Goal: Check status: Check status

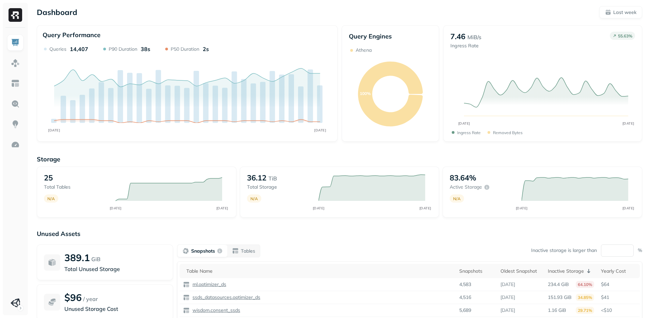
scroll to position [61, 0]
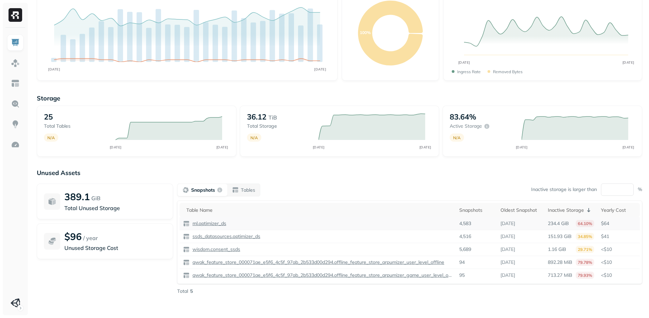
click at [205, 222] on p "ml.optimizer_ds" at bounding box center [208, 223] width 35 height 6
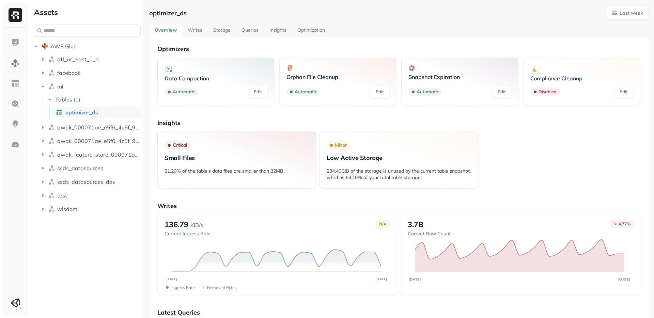
click at [299, 27] on link "Optimization" at bounding box center [311, 31] width 38 height 12
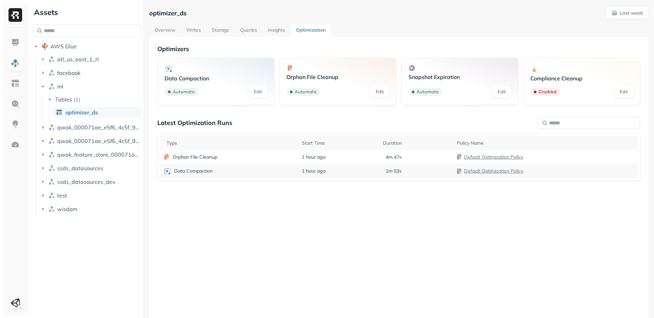
click at [357, 172] on td "1 hour ago" at bounding box center [338, 171] width 81 height 14
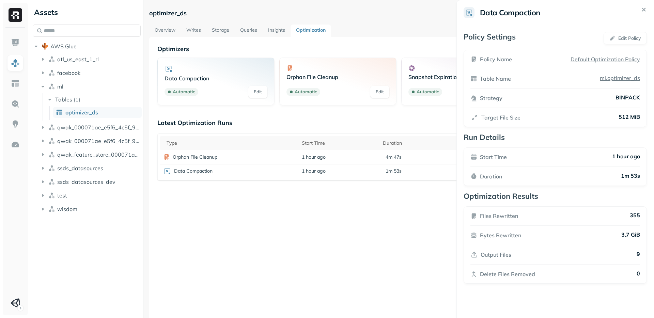
click at [490, 213] on p "Files Rewritten" at bounding box center [499, 216] width 38 height 8
drag, startPoint x: 490, startPoint y: 213, endPoint x: 449, endPoint y: 282, distance: 79.7
click at [477, 220] on p "Files Rewritten" at bounding box center [496, 216] width 38 height 8
click at [331, 238] on html "Assets AWS Glue atl_us_east_1_rl facebook ml Tables ( 1 ) optimizer_ds qwak_000…" at bounding box center [327, 159] width 654 height 318
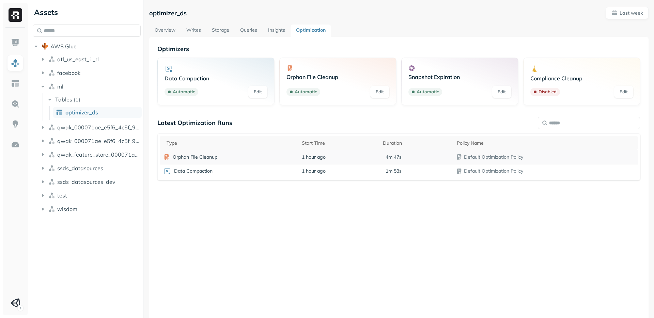
click at [267, 158] on div "Orphan File Cleanup" at bounding box center [228, 157] width 131 height 7
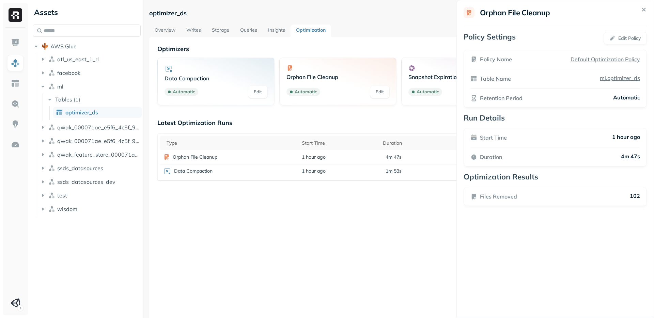
click at [265, 236] on html "Assets AWS Glue atl_us_east_1_rl facebook ml Tables ( 1 ) optimizer_ds qwak_000…" at bounding box center [327, 159] width 654 height 318
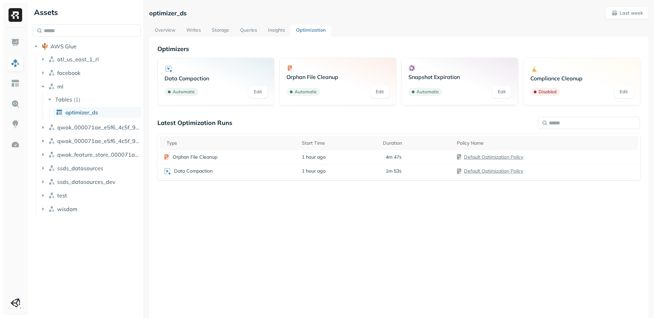
click at [216, 31] on link "Storage" at bounding box center [220, 31] width 28 height 12
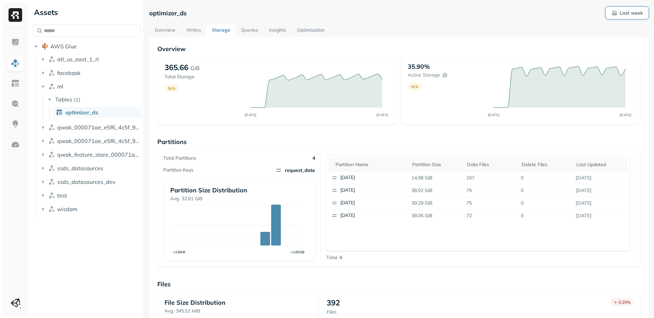
click at [622, 17] on button "Last week" at bounding box center [626, 13] width 43 height 12
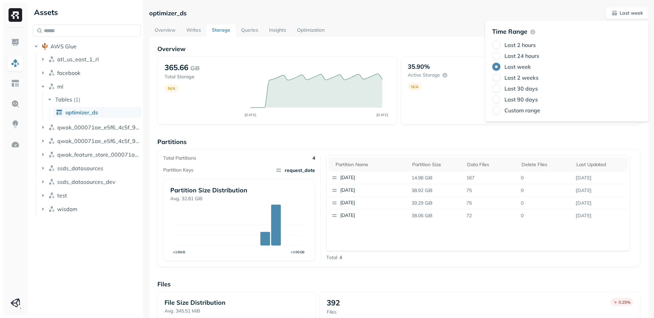
click at [522, 80] on label "Last 2 weeks" at bounding box center [521, 77] width 34 height 7
click at [500, 80] on button "Last 2 weeks" at bounding box center [496, 78] width 8 height 8
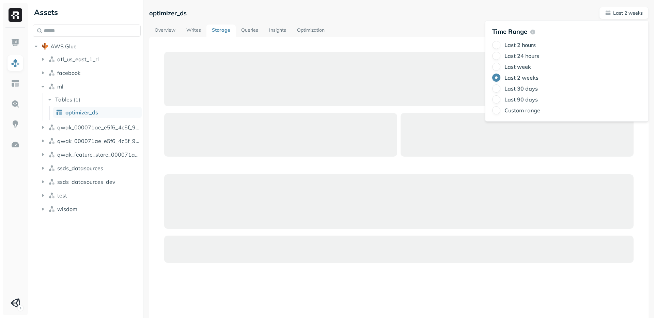
click at [409, 20] on div "optimizer_ds Last 2 weeks Overview Writes Storage Queries Insights Optimization" at bounding box center [398, 189] width 499 height 364
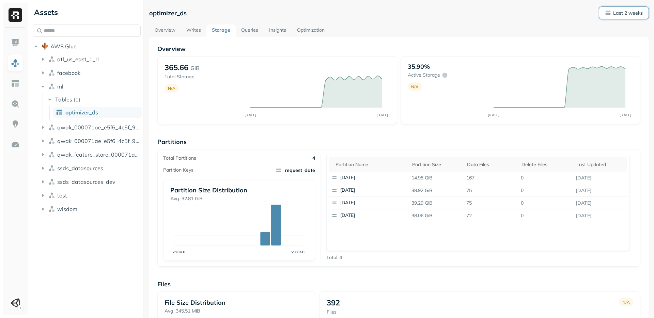
click at [631, 10] on p "Last 2 weeks" at bounding box center [628, 13] width 30 height 6
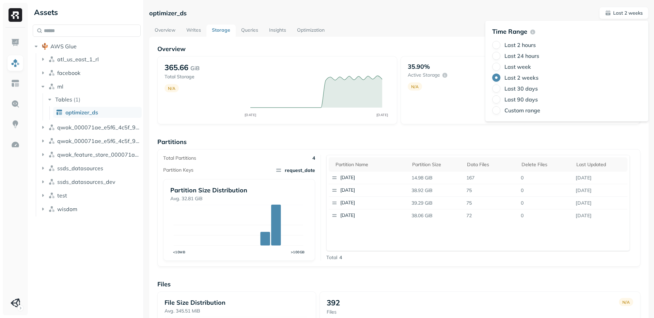
click at [513, 58] on label "Last 24 hours" at bounding box center [521, 55] width 35 height 7
click at [500, 58] on button "Last 24 hours" at bounding box center [496, 56] width 8 height 8
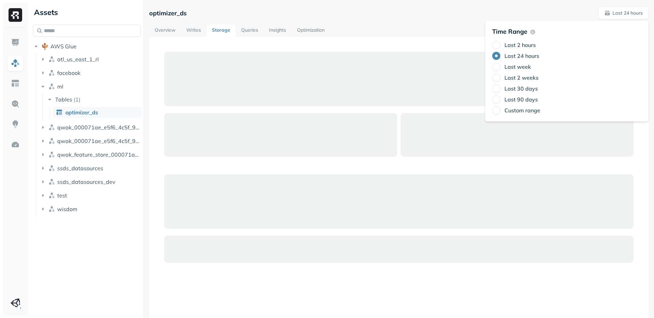
click at [448, 39] on div at bounding box center [398, 204] width 499 height 334
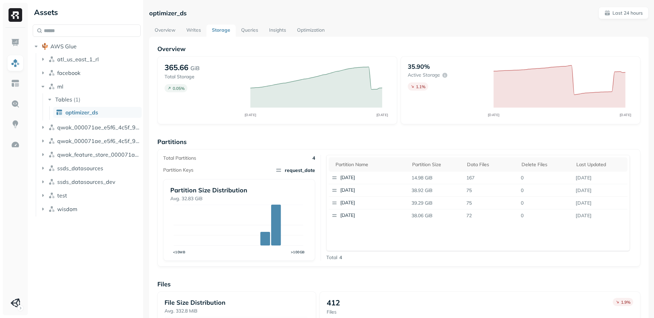
click at [325, 272] on div "Overview 365.66 GiB Total Storage 0.05 % SEP 02 SEP 03 35.90% Active storage 1.…" at bounding box center [398, 253] width 483 height 417
drag, startPoint x: 592, startPoint y: 220, endPoint x: 332, endPoint y: 158, distance: 267.7
click at [332, 158] on div "Partition name Partition size Data Files Delete Files Last updated 2025-09-03 1…" at bounding box center [478, 203] width 304 height 96
click at [458, 236] on div "Partition name Partition size Data Files Delete Files Last updated 2025-09-03 1…" at bounding box center [478, 203] width 304 height 96
click at [430, 241] on div "Partition name Partition size Data Files Delete Files Last updated 2025-09-03 1…" at bounding box center [478, 203] width 304 height 96
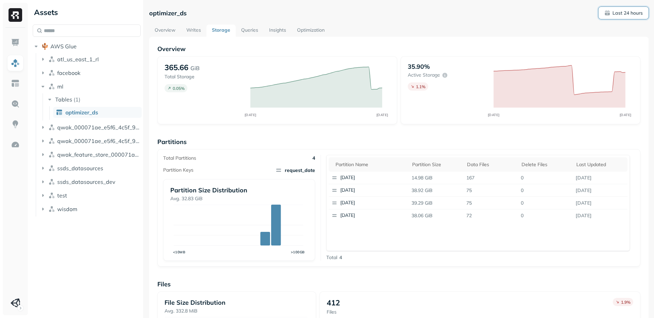
click at [613, 10] on p "Last 24 hours" at bounding box center [627, 13] width 30 height 6
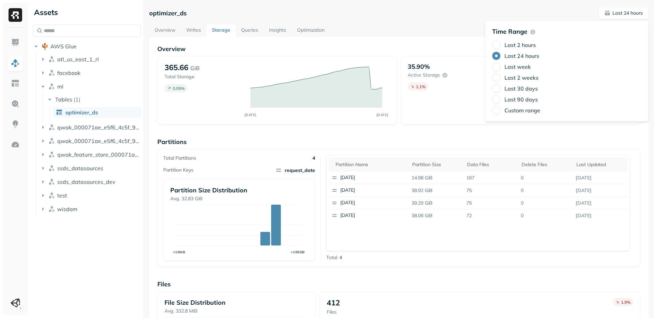
click at [456, 23] on div "optimizer_ds Last 24 hours Overview Writes Storage Queries Insights Optimizatio…" at bounding box center [398, 238] width 499 height 463
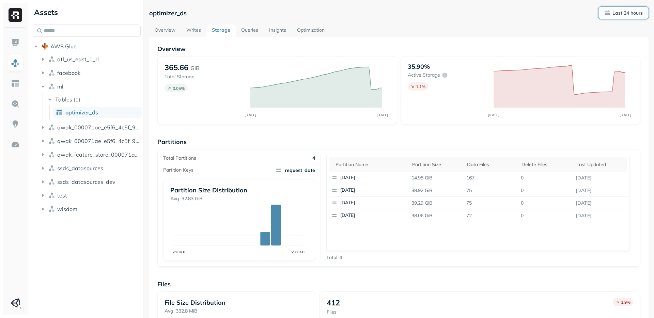
click at [610, 18] on button "Last 24 hours" at bounding box center [623, 13] width 50 height 12
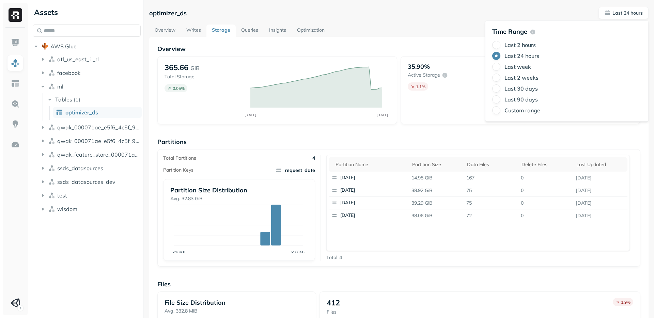
click at [535, 77] on label "Last 2 weeks" at bounding box center [521, 77] width 34 height 7
click at [500, 77] on button "Last 2 weeks" at bounding box center [496, 78] width 8 height 8
click at [485, 23] on div "Time Range Last 2 hours Last 24 hours Last week Last 2 weeks Last 30 days Last …" at bounding box center [566, 70] width 163 height 101
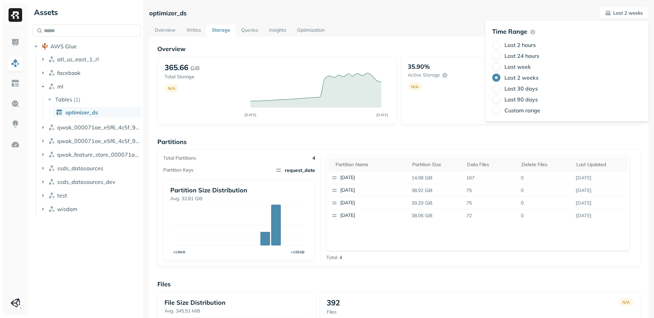
click at [454, 22] on div "optimizer_ds Last 2 weeks Overview Writes Storage Queries Insights Optimization…" at bounding box center [398, 238] width 499 height 463
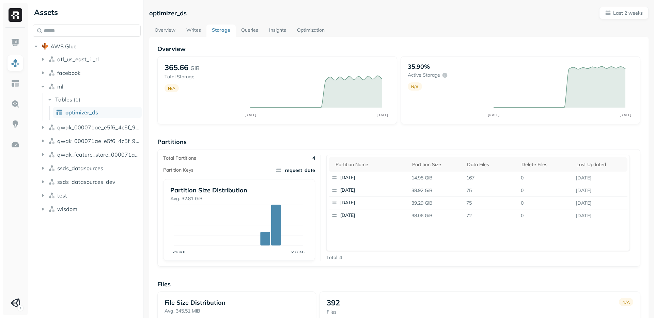
click at [319, 30] on link "Optimization" at bounding box center [310, 31] width 38 height 12
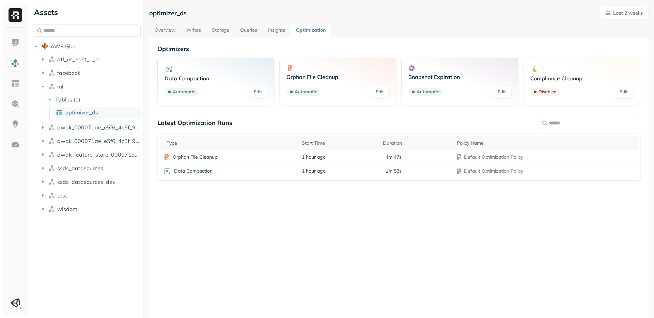
click at [349, 260] on div "Latest Optimization Runs Type Start Time Duration Policy Name Orphan File Clean…" at bounding box center [398, 213] width 483 height 189
click at [105, 264] on div "Assets AWS Glue atl_us_east_1_rl facebook ml Tables ( 1 ) optimizer_ds qwak_000…" at bounding box center [86, 159] width 113 height 318
click at [96, 261] on div "Assets AWS Glue atl_us_east_1_rl facebook ml Tables ( 1 ) optimizer_ds qwak_000…" at bounding box center [86, 159] width 113 height 318
click at [18, 39] on img at bounding box center [15, 42] width 9 height 9
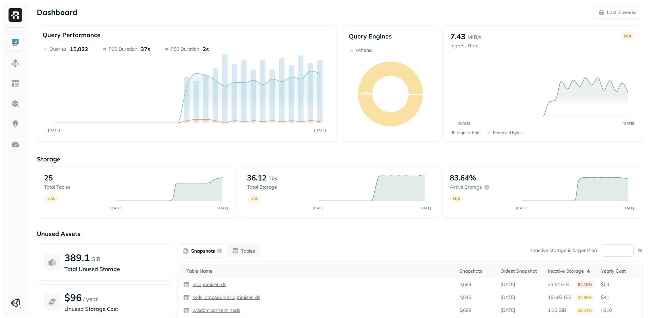
scroll to position [61, 0]
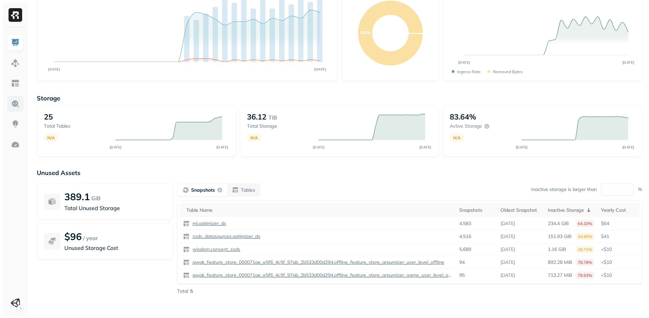
click at [11, 101] on img at bounding box center [15, 103] width 9 height 9
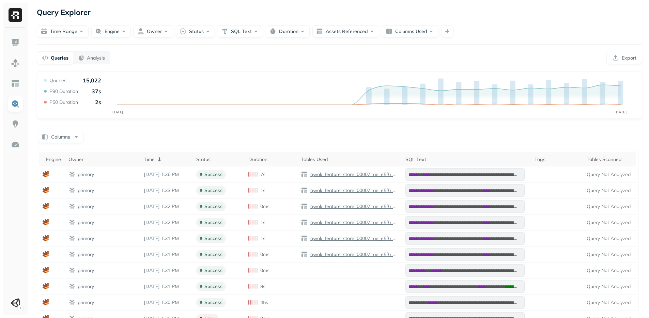
click at [126, 130] on div "**********" at bounding box center [339, 256] width 605 height 370
click at [127, 130] on div "Columns" at bounding box center [339, 136] width 605 height 13
click at [248, 159] on div "Duration" at bounding box center [271, 159] width 46 height 6
click at [155, 156] on span "( 1 )" at bounding box center [161, 159] width 13 height 8
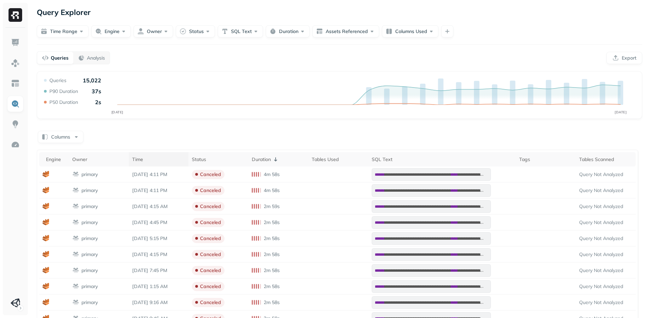
click at [298, 137] on div "Columns" at bounding box center [339, 136] width 605 height 13
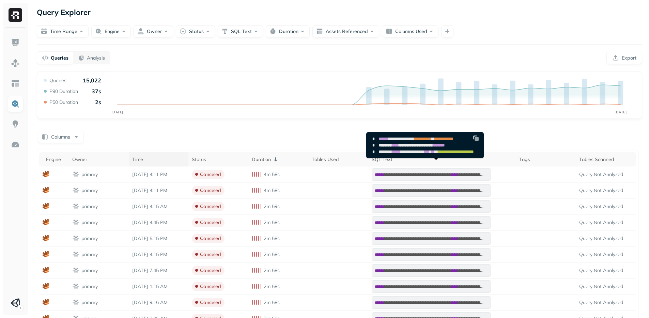
click at [422, 152] on span "**********" at bounding box center [412, 152] width 24 height 4
click at [400, 153] on span "*****" at bounding box center [396, 152] width 9 height 4
drag, startPoint x: 406, startPoint y: 153, endPoint x: 428, endPoint y: 158, distance: 23.4
click at [428, 158] on pre "**********" at bounding box center [423, 145] width 114 height 26
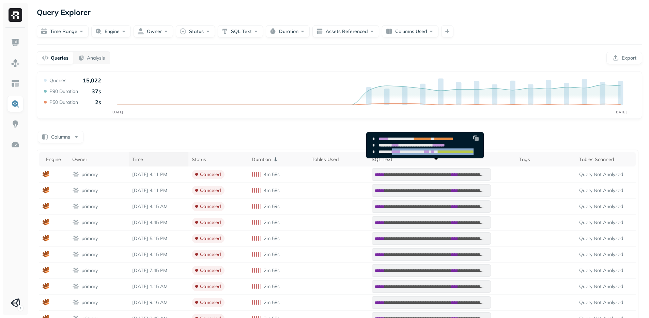
click at [428, 158] on pre "**********" at bounding box center [423, 145] width 114 height 26
drag, startPoint x: 428, startPoint y: 158, endPoint x: 406, endPoint y: 152, distance: 23.1
click at [406, 152] on pre "**********" at bounding box center [423, 145] width 114 height 26
click at [400, 152] on span "*****" at bounding box center [396, 152] width 9 height 4
drag, startPoint x: 406, startPoint y: 152, endPoint x: 440, endPoint y: 156, distance: 34.3
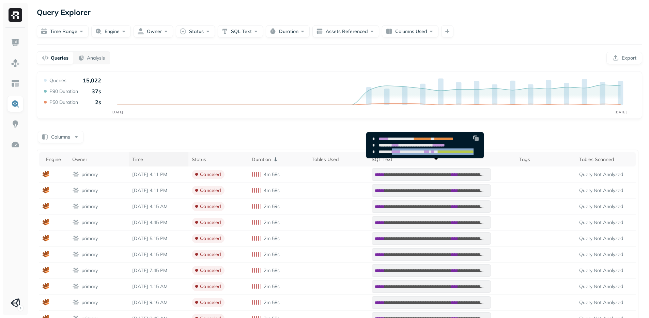
click at [440, 156] on pre "**********" at bounding box center [423, 145] width 114 height 26
drag, startPoint x: 440, startPoint y: 156, endPoint x: 401, endPoint y: 152, distance: 39.1
click at [401, 152] on pre "**********" at bounding box center [423, 145] width 114 height 26
click at [400, 152] on span "*****" at bounding box center [396, 152] width 9 height 4
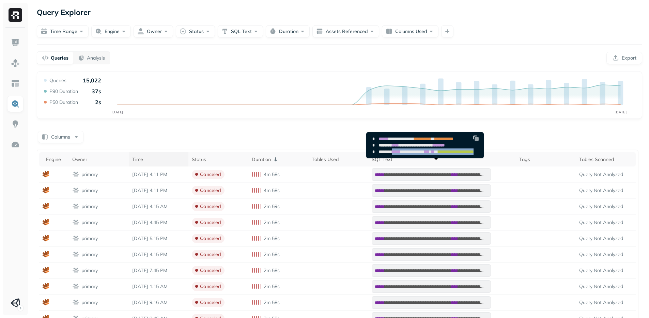
drag, startPoint x: 401, startPoint y: 152, endPoint x: 439, endPoint y: 156, distance: 38.4
click at [439, 156] on pre "**********" at bounding box center [423, 145] width 114 height 26
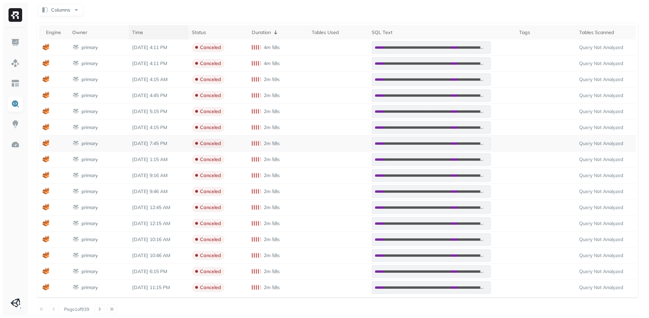
scroll to position [129, 0]
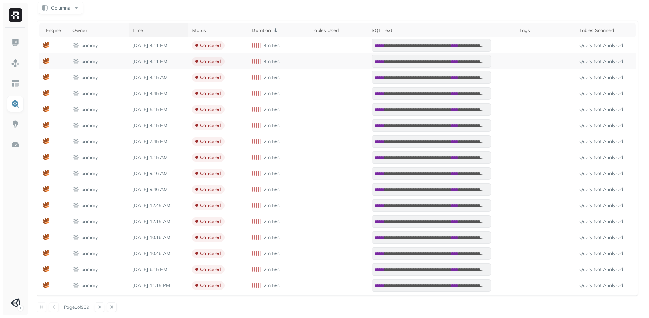
drag, startPoint x: 218, startPoint y: 79, endPoint x: 218, endPoint y: 62, distance: 16.3
click at [218, 79] on p "canceled" at bounding box center [210, 77] width 21 height 6
